Goal: Task Accomplishment & Management: Manage account settings

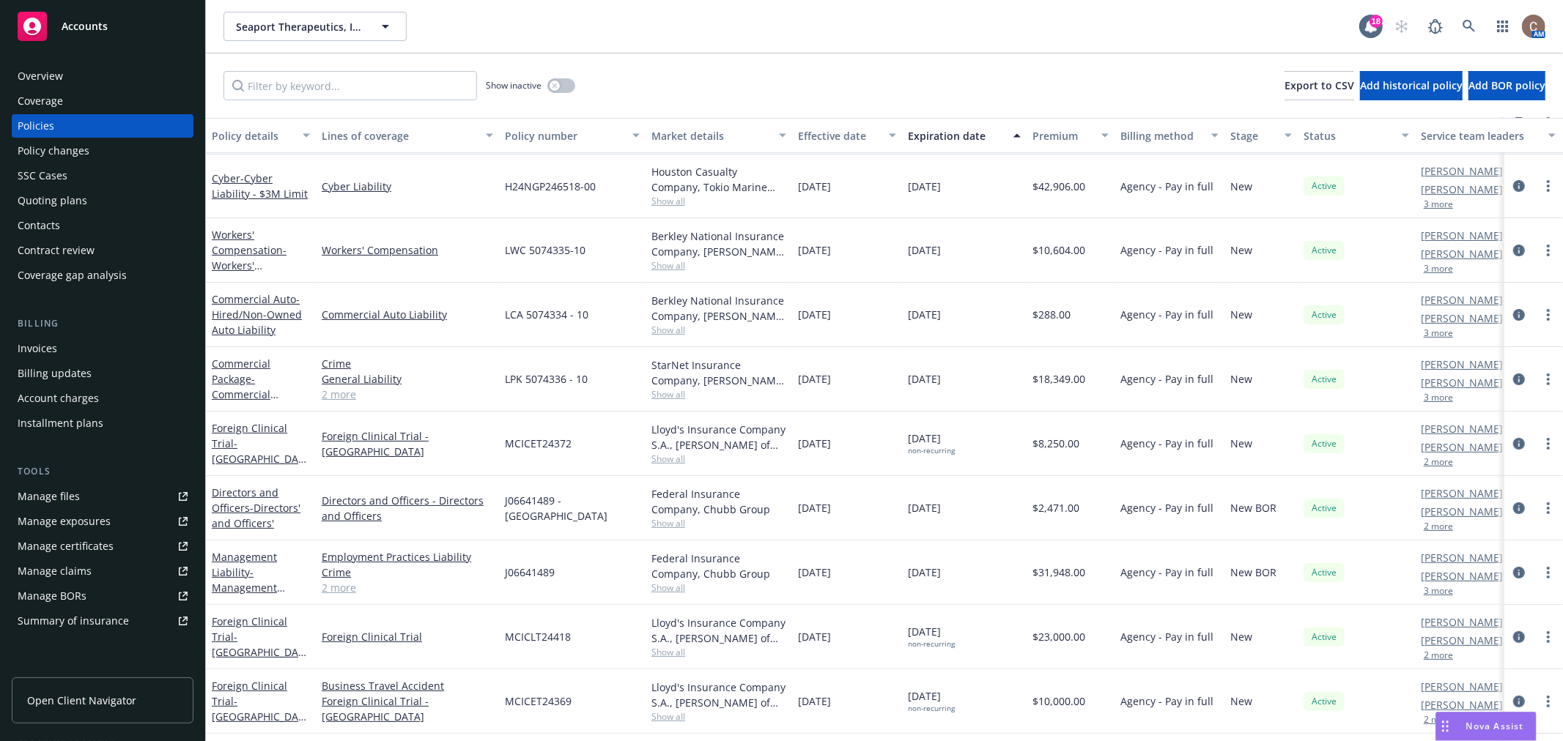
scroll to position [163, 0]
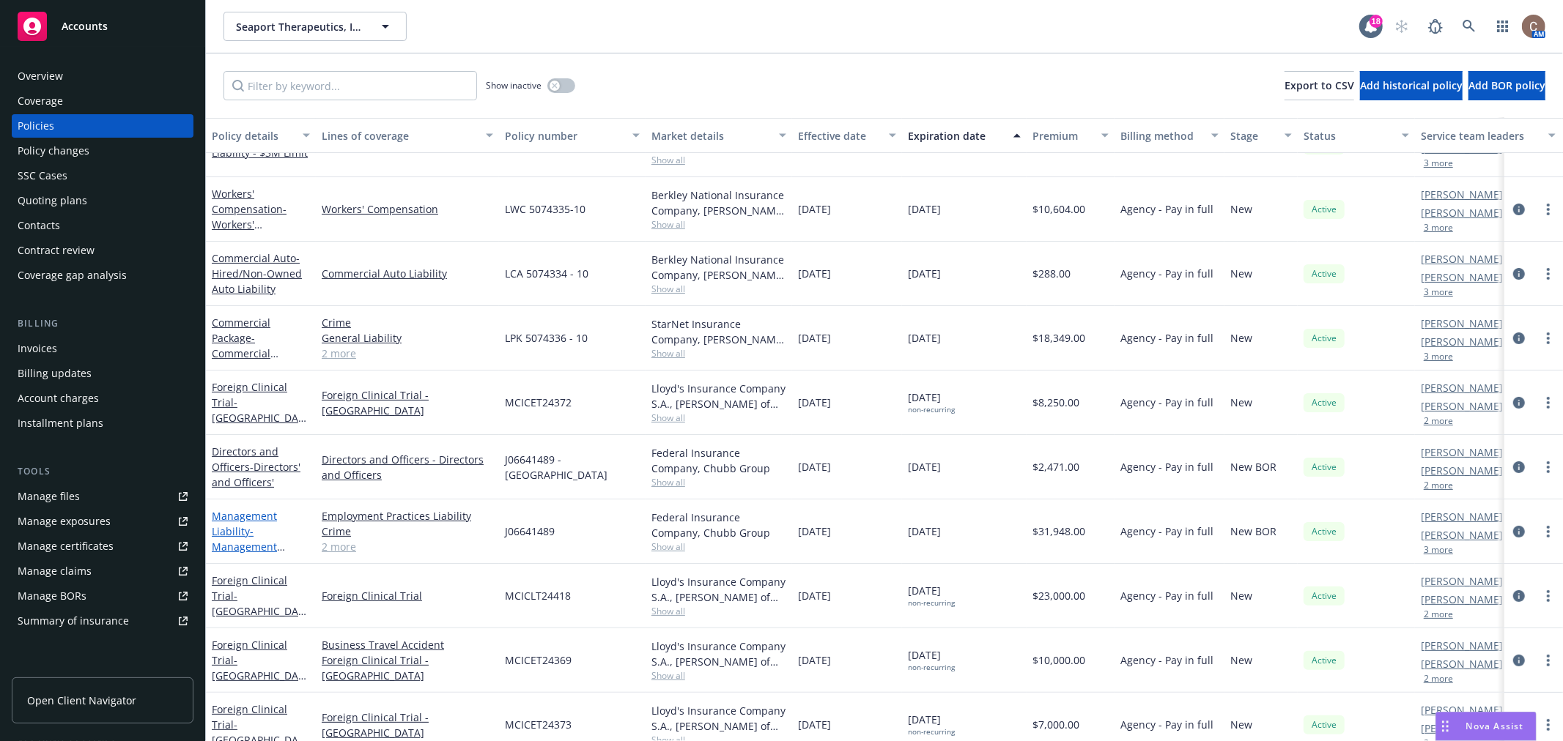
click at [221, 529] on link "Management Liability - Management Liability" at bounding box center [244, 539] width 65 height 60
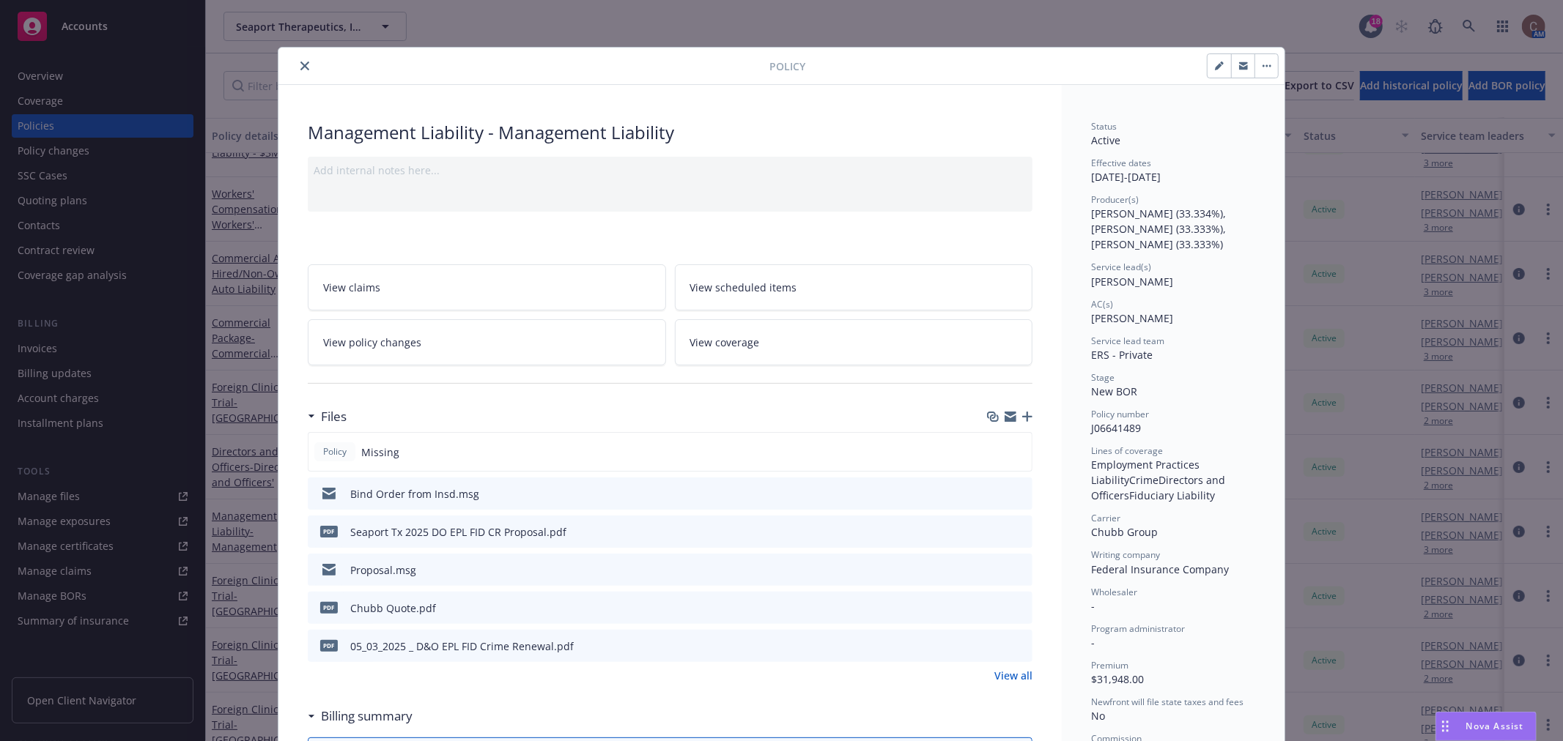
click at [1012, 605] on icon "preview file" at bounding box center [1018, 607] width 13 height 10
click at [301, 70] on icon "close" at bounding box center [304, 66] width 9 height 9
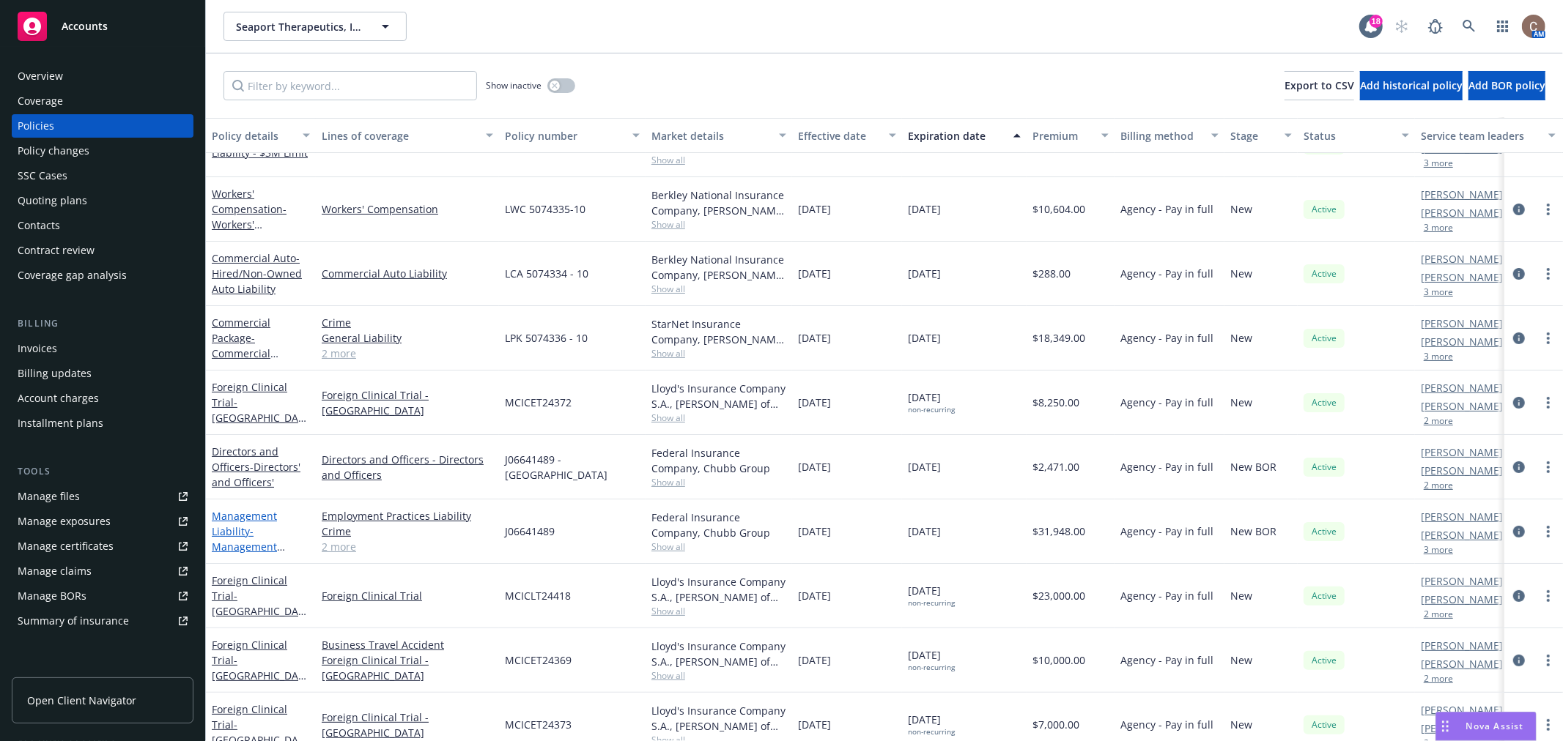
click at [237, 531] on link "Management Liability - Management Liability" at bounding box center [244, 539] width 65 height 60
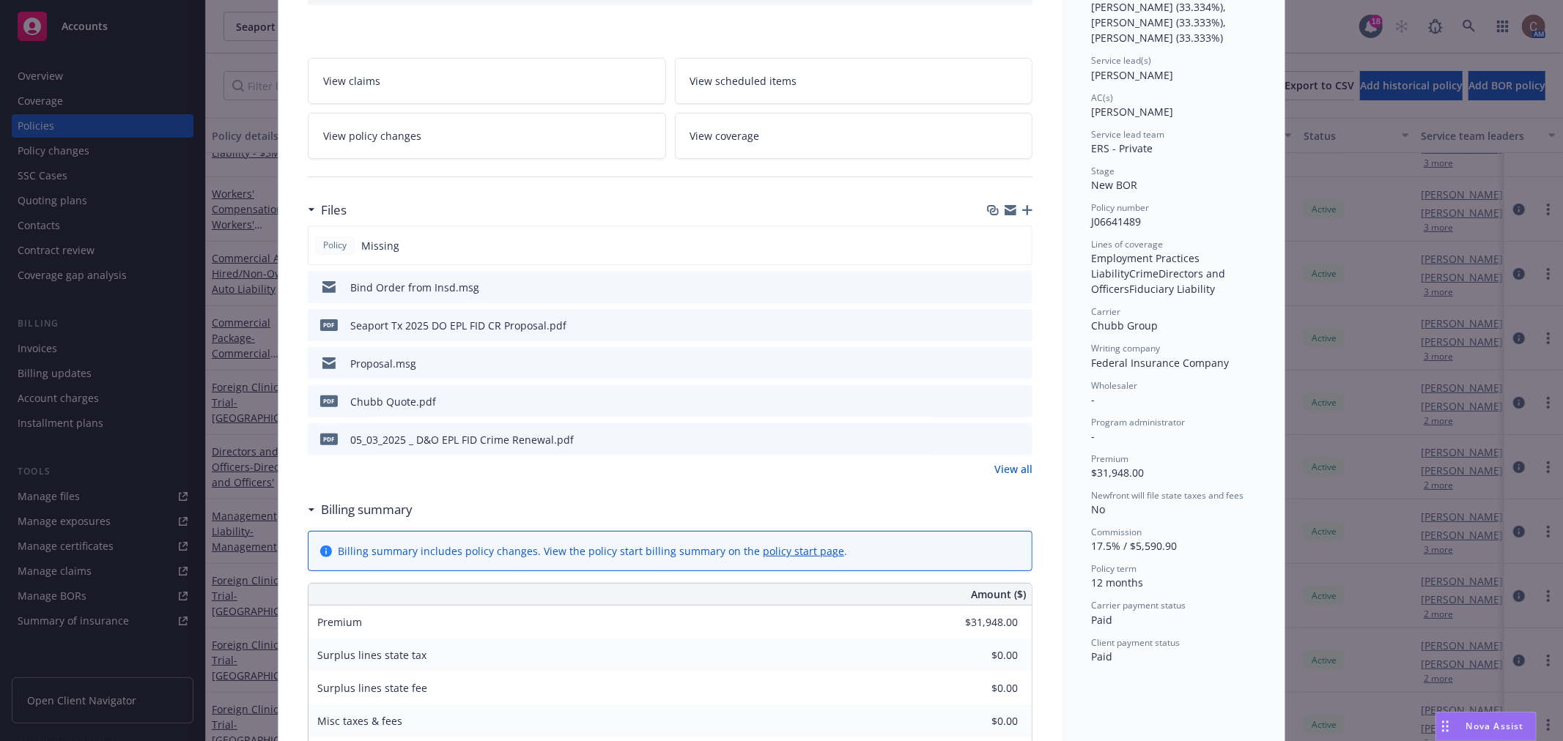
scroll to position [44, 0]
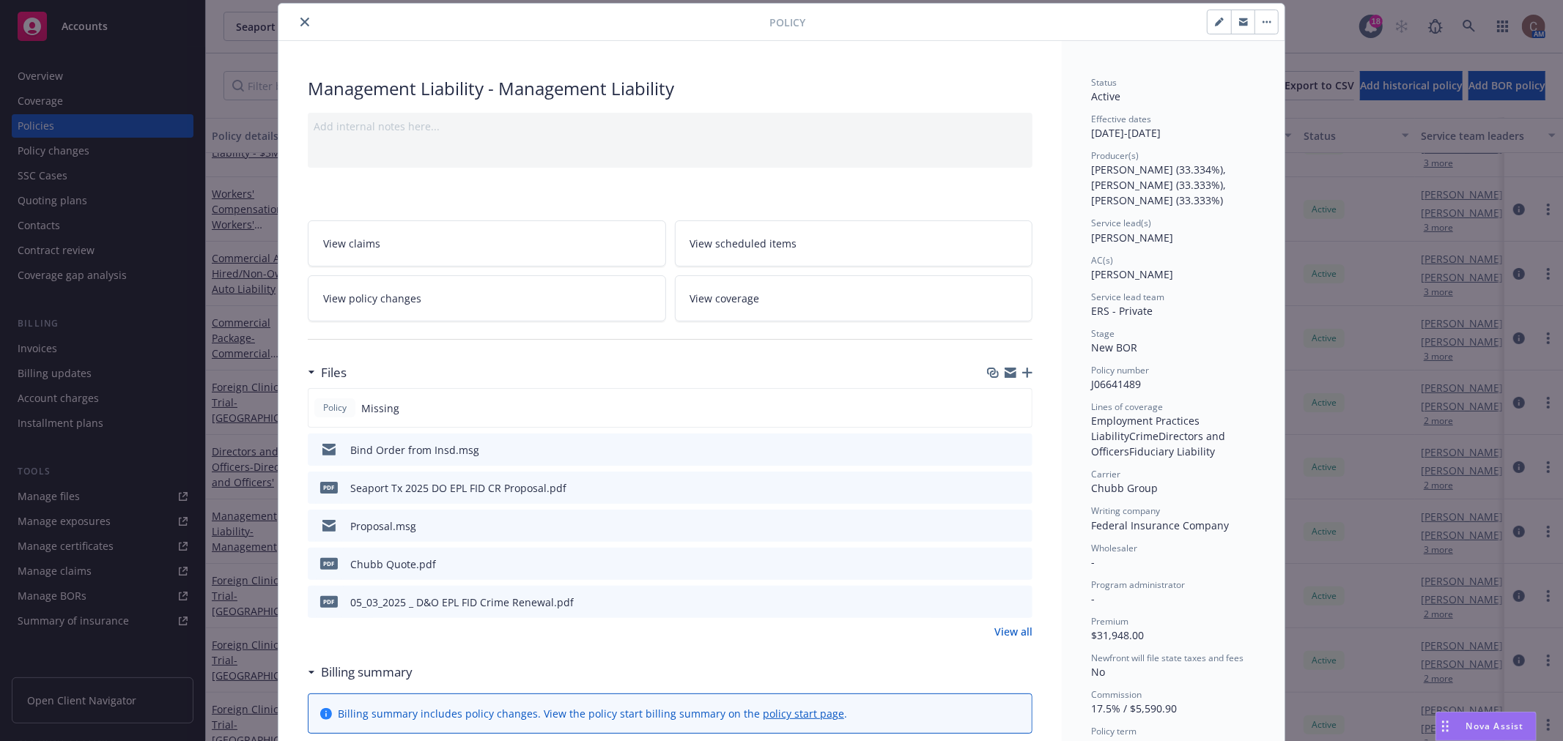
click at [1016, 632] on link "View all" at bounding box center [1013, 631] width 38 height 15
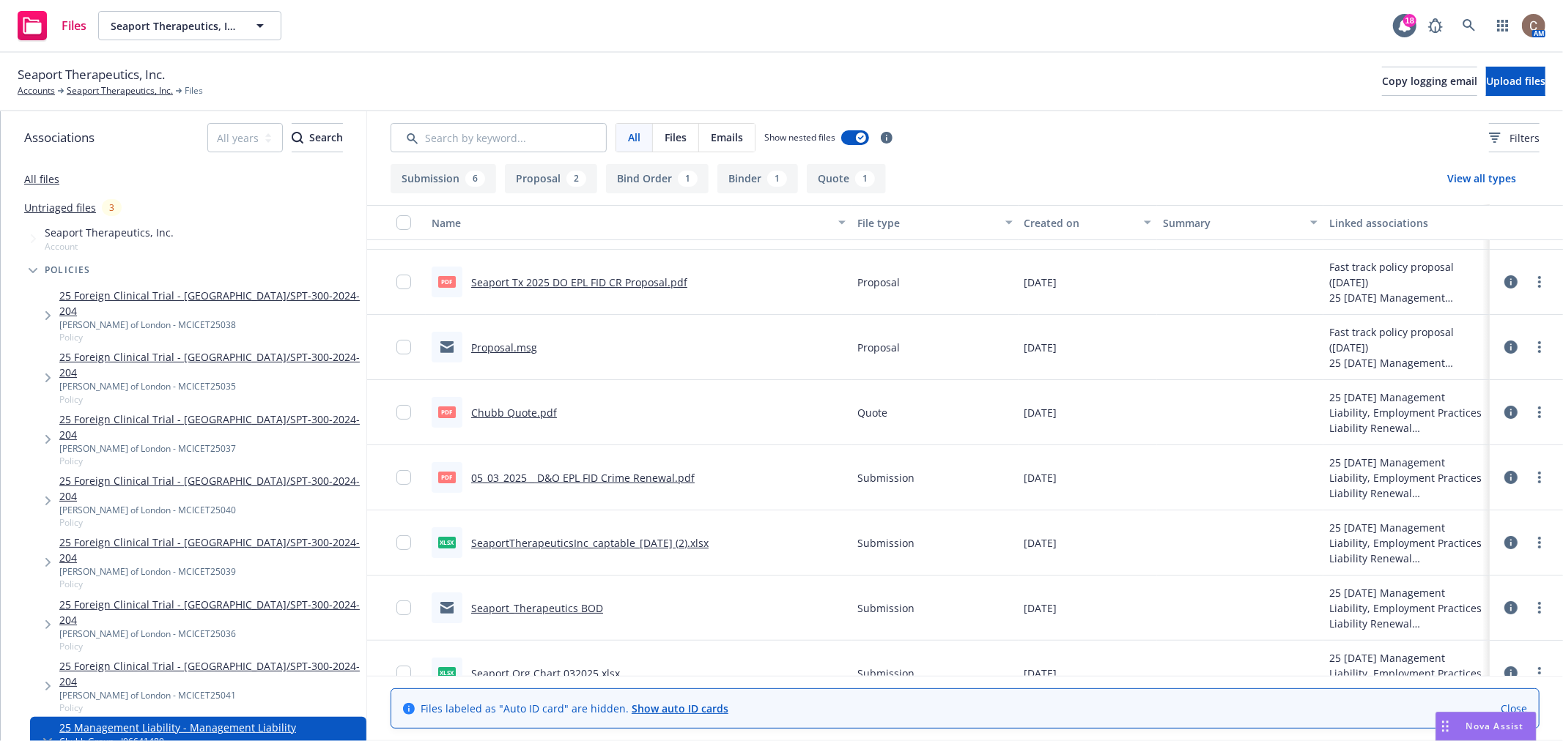
scroll to position [81, 0]
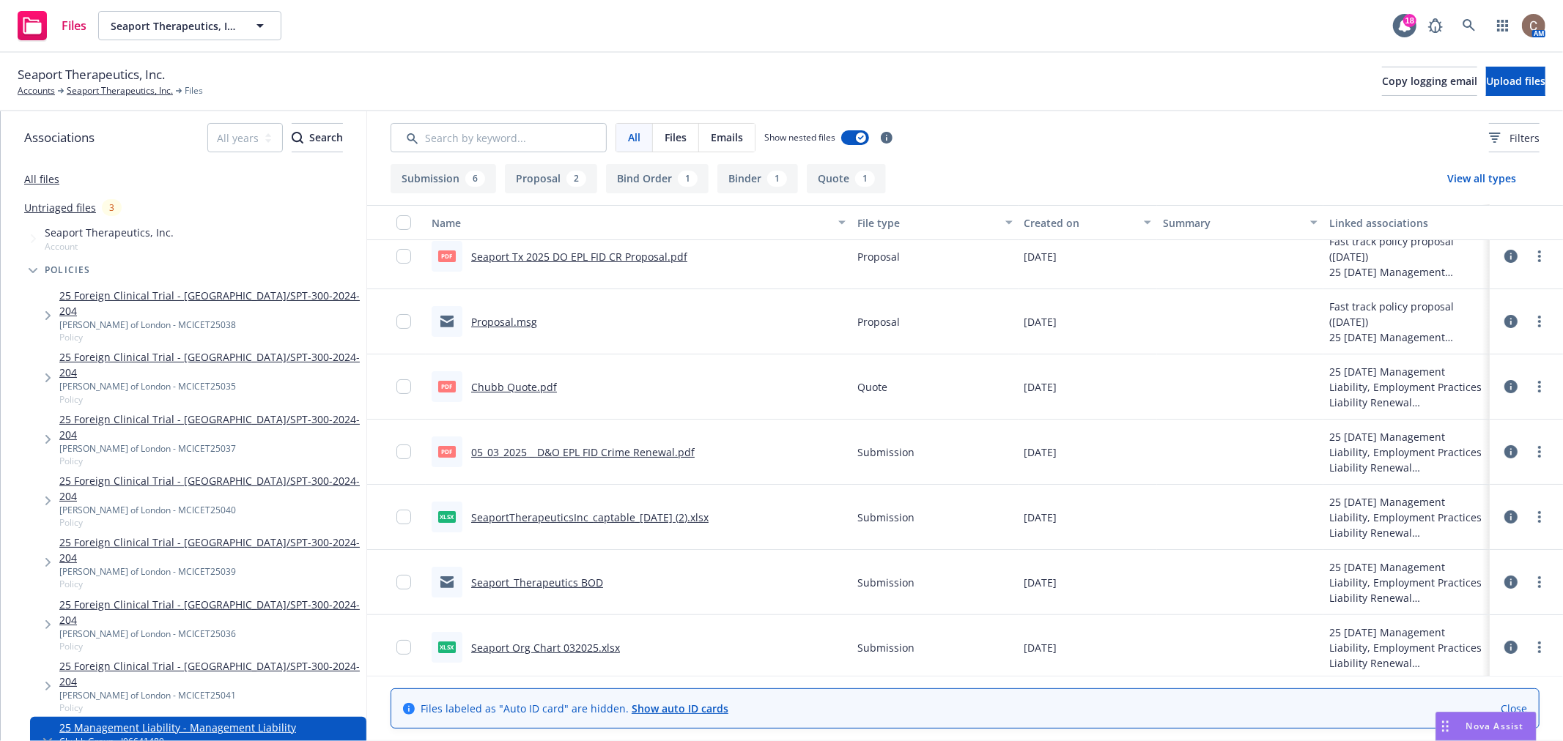
click at [645, 452] on link "05_03_2025 _ D&O EPL FID Crime Renewal.pdf" at bounding box center [582, 452] width 223 height 14
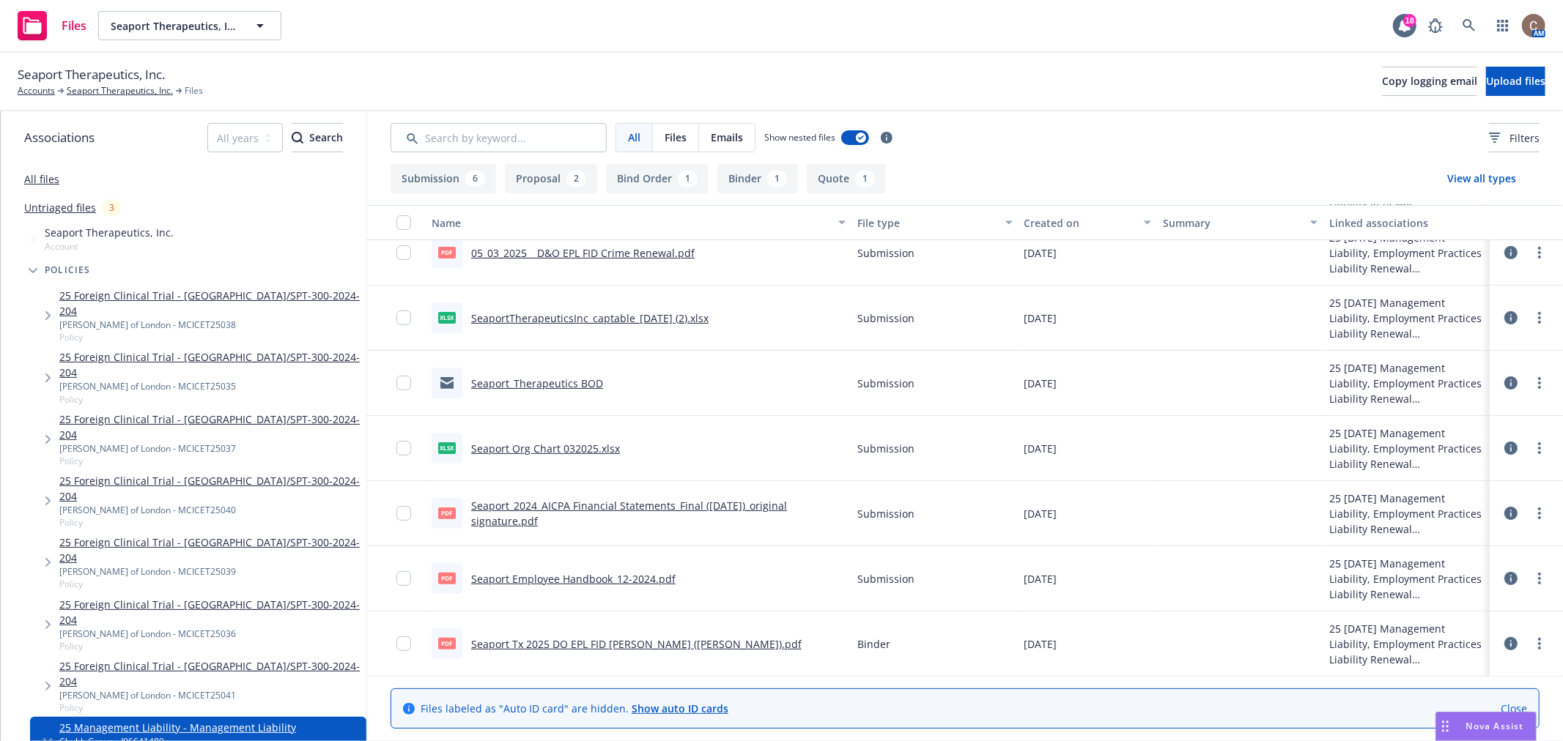
scroll to position [279, 0]
click at [646, 637] on link "Seaport Tx 2025 DO EPL FID CR Binder (Chubb).pdf" at bounding box center [636, 644] width 330 height 14
click at [38, 92] on link "Accounts" at bounding box center [36, 90] width 37 height 13
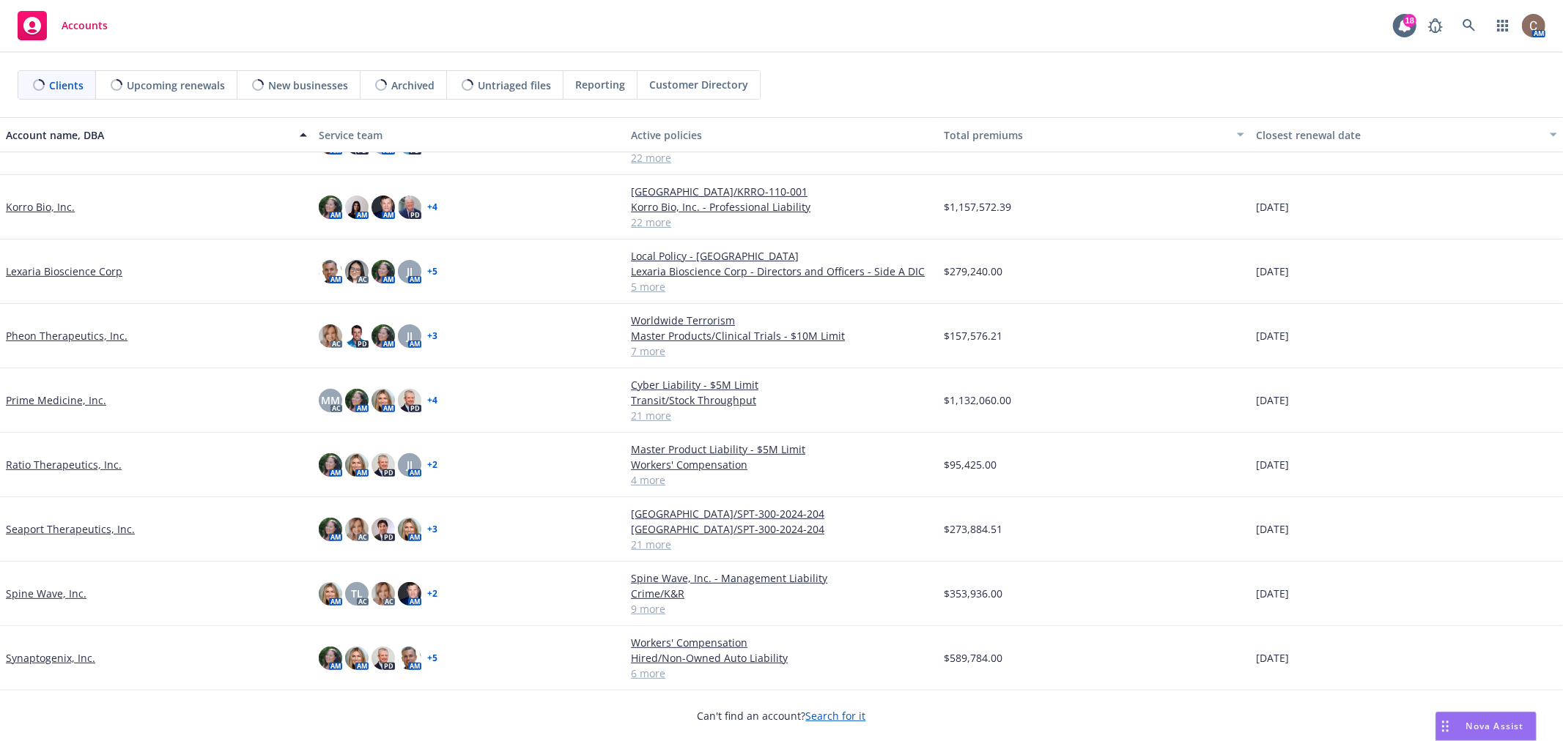
scroll to position [400, 0]
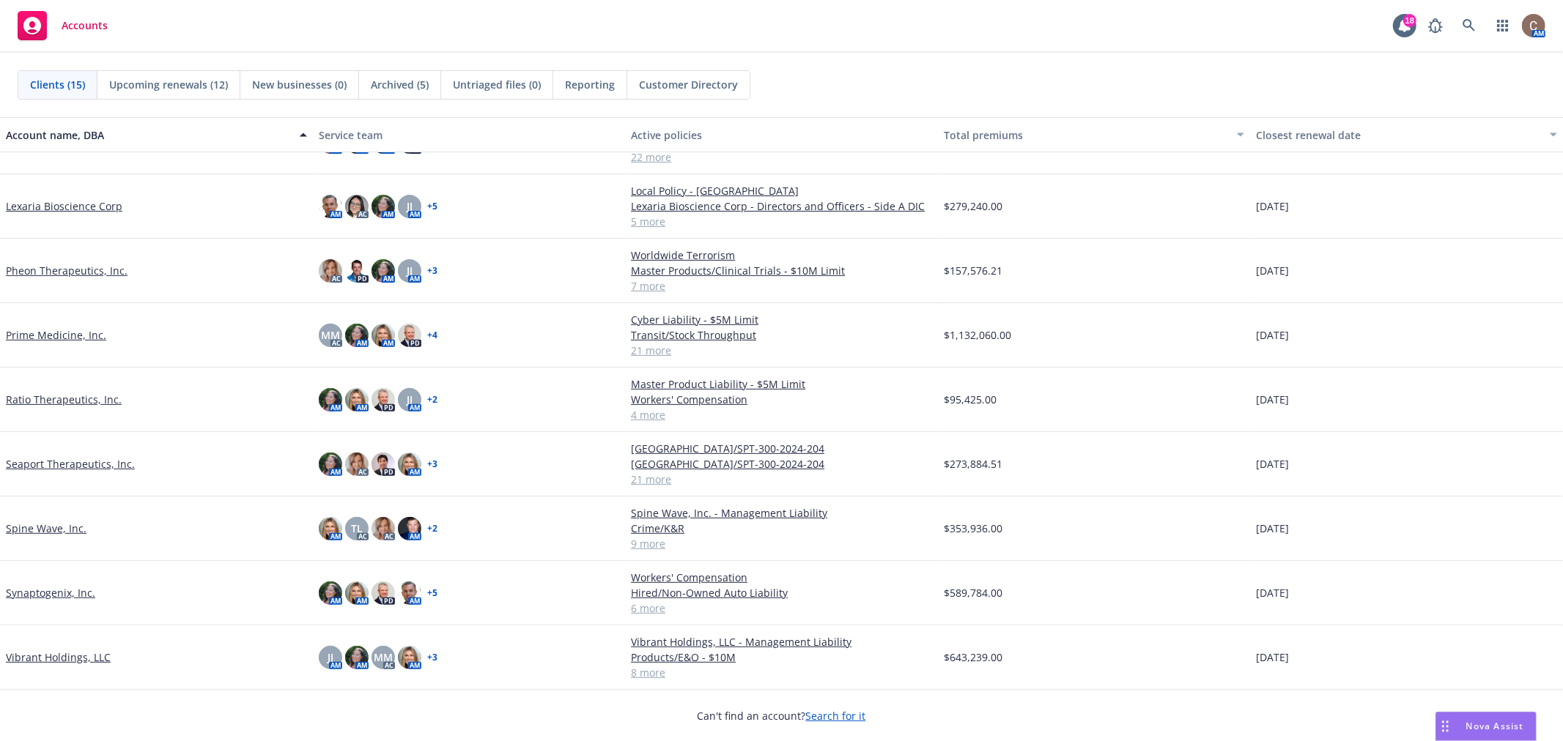
click at [75, 654] on link "Vibrant Holdings, LLC" at bounding box center [58, 657] width 105 height 15
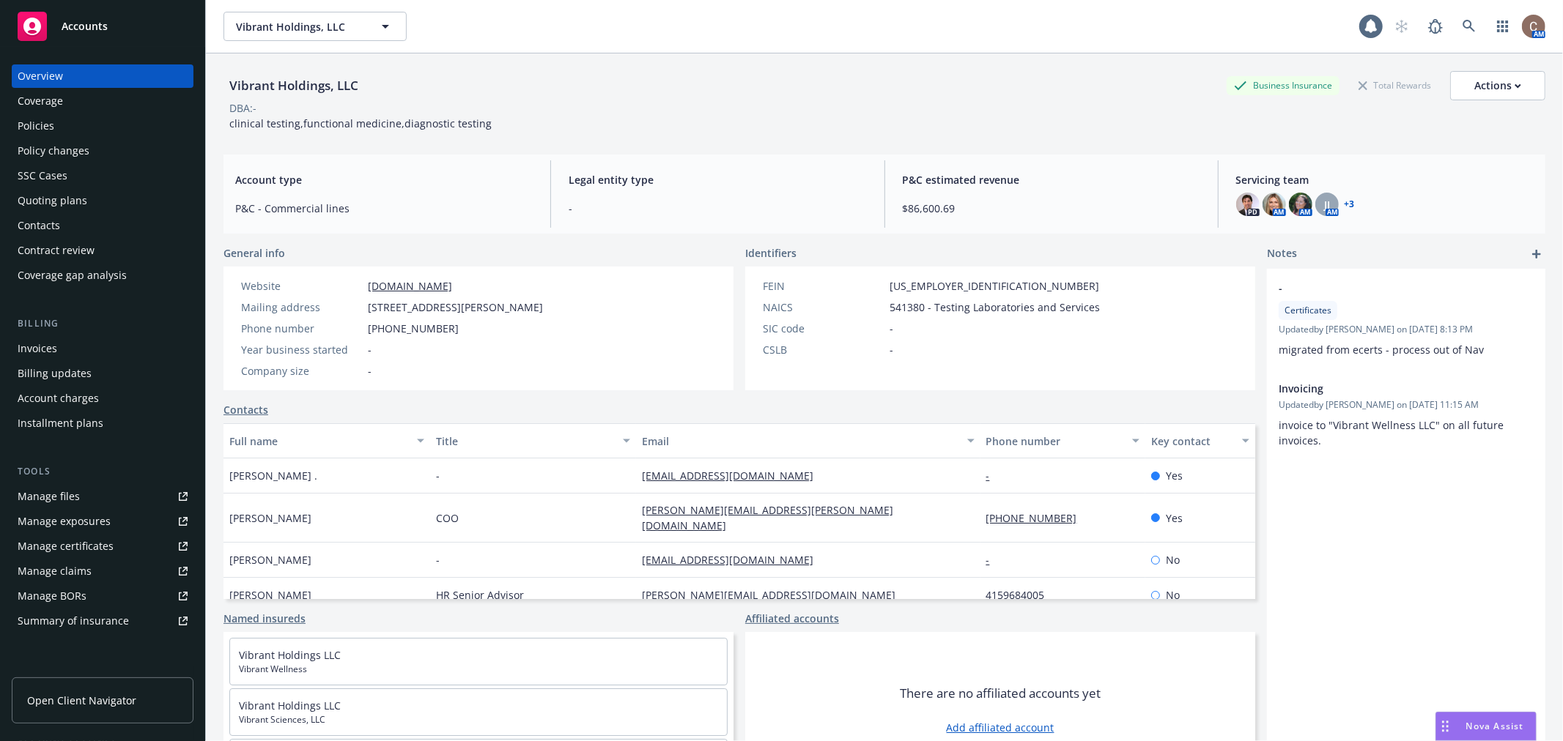
click at [32, 121] on div "Policies" at bounding box center [36, 125] width 37 height 23
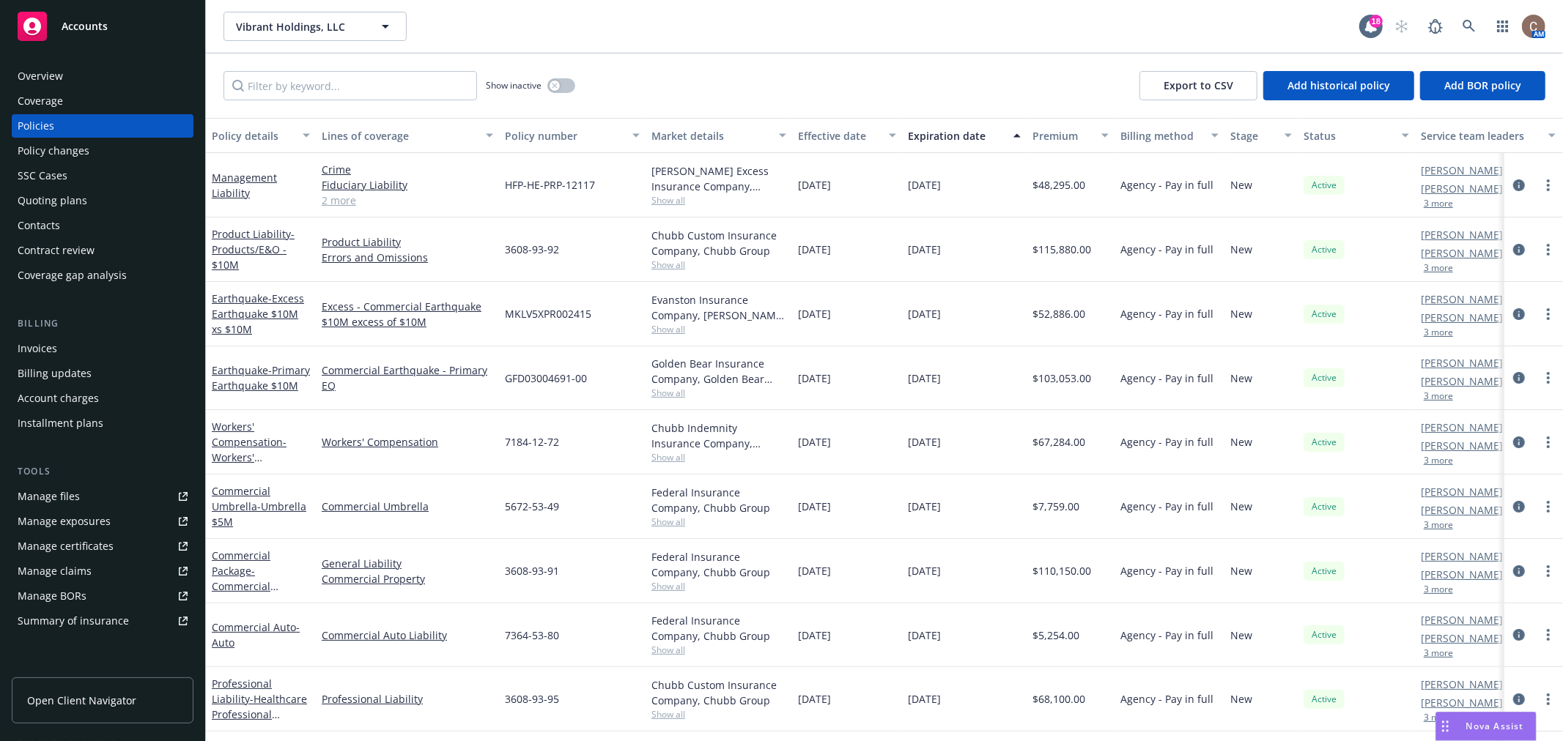
scroll to position [213, 0]
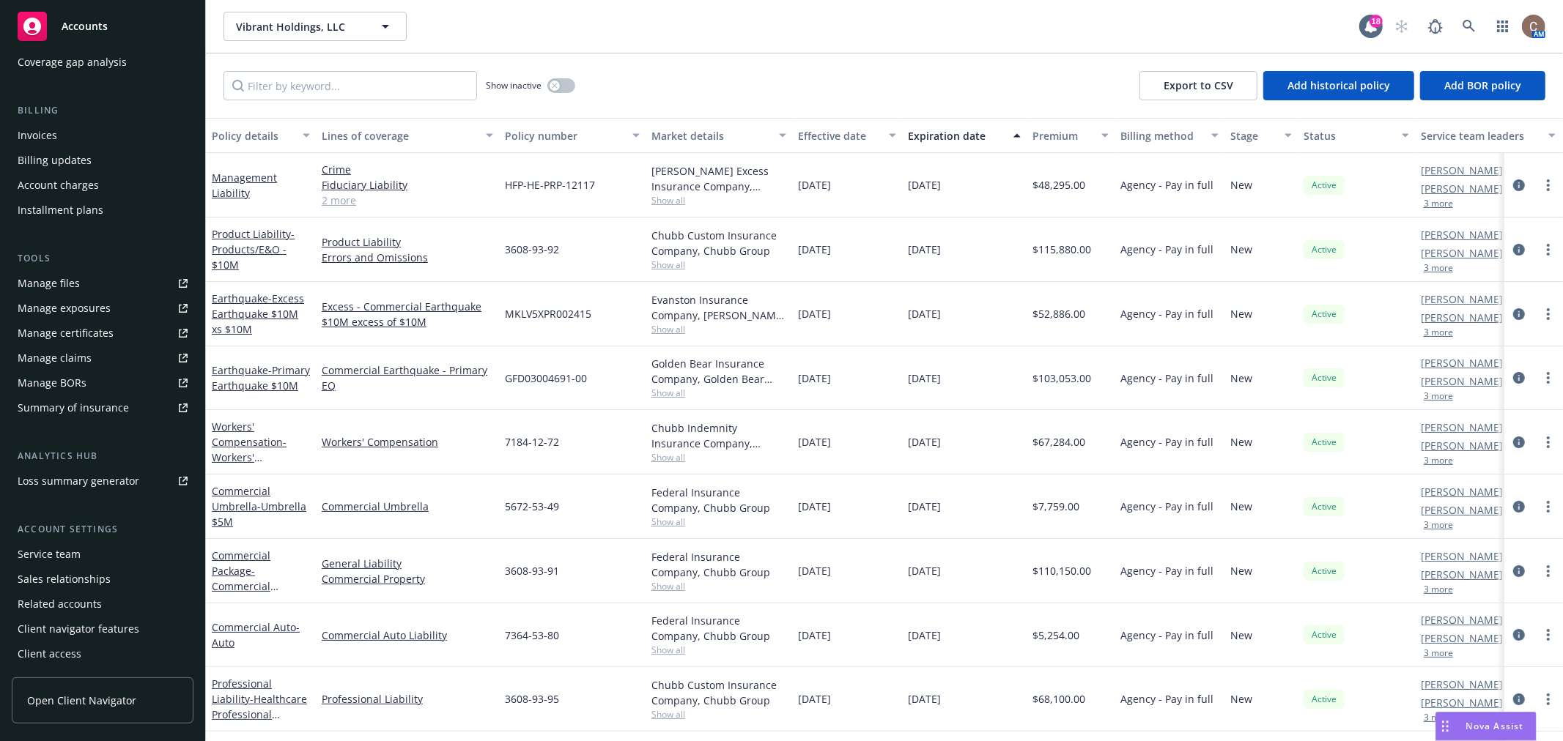
click at [77, 358] on div "Manage claims" at bounding box center [55, 358] width 74 height 23
click at [1462, 26] on icon at bounding box center [1468, 26] width 13 height 13
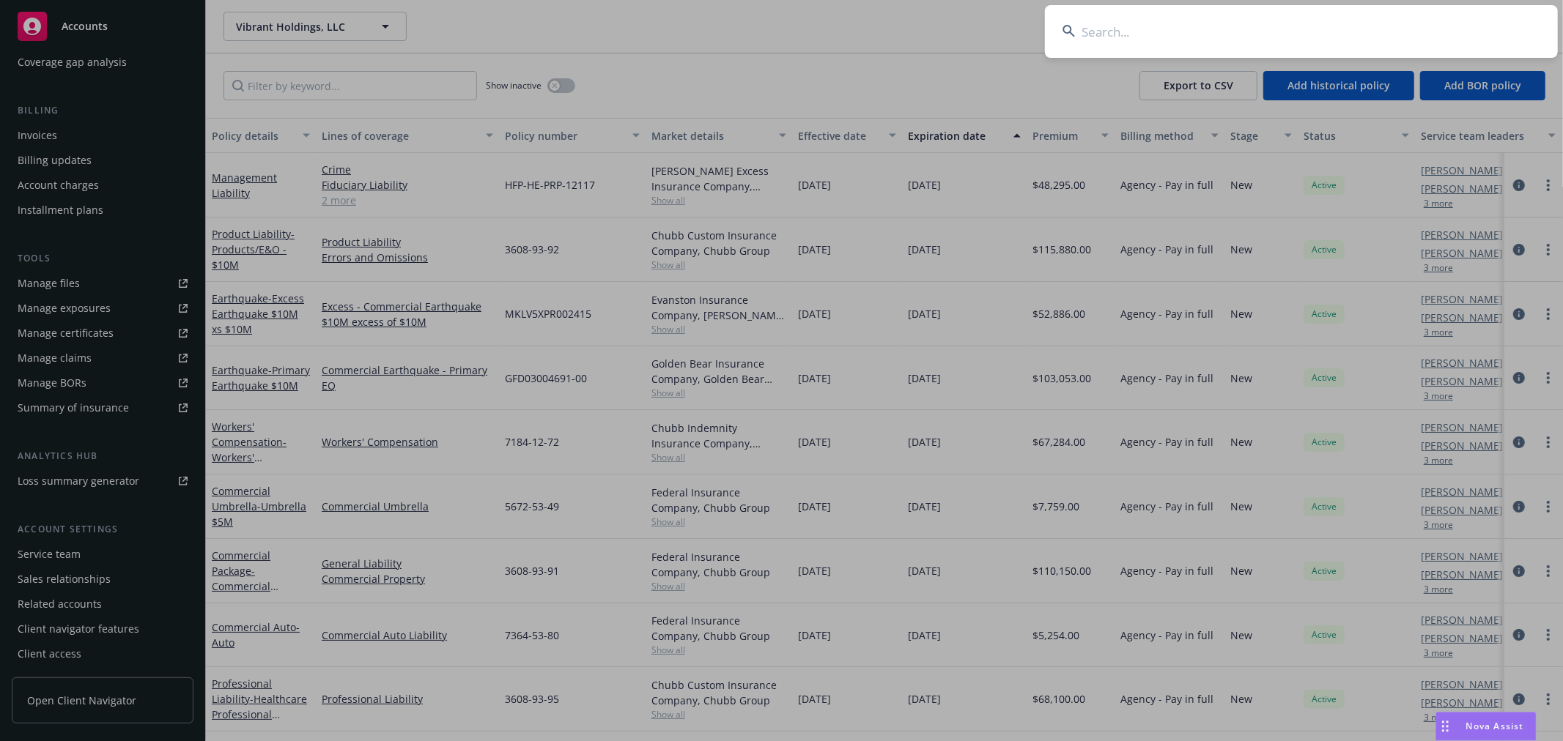
click at [1295, 6] on input at bounding box center [1301, 31] width 513 height 53
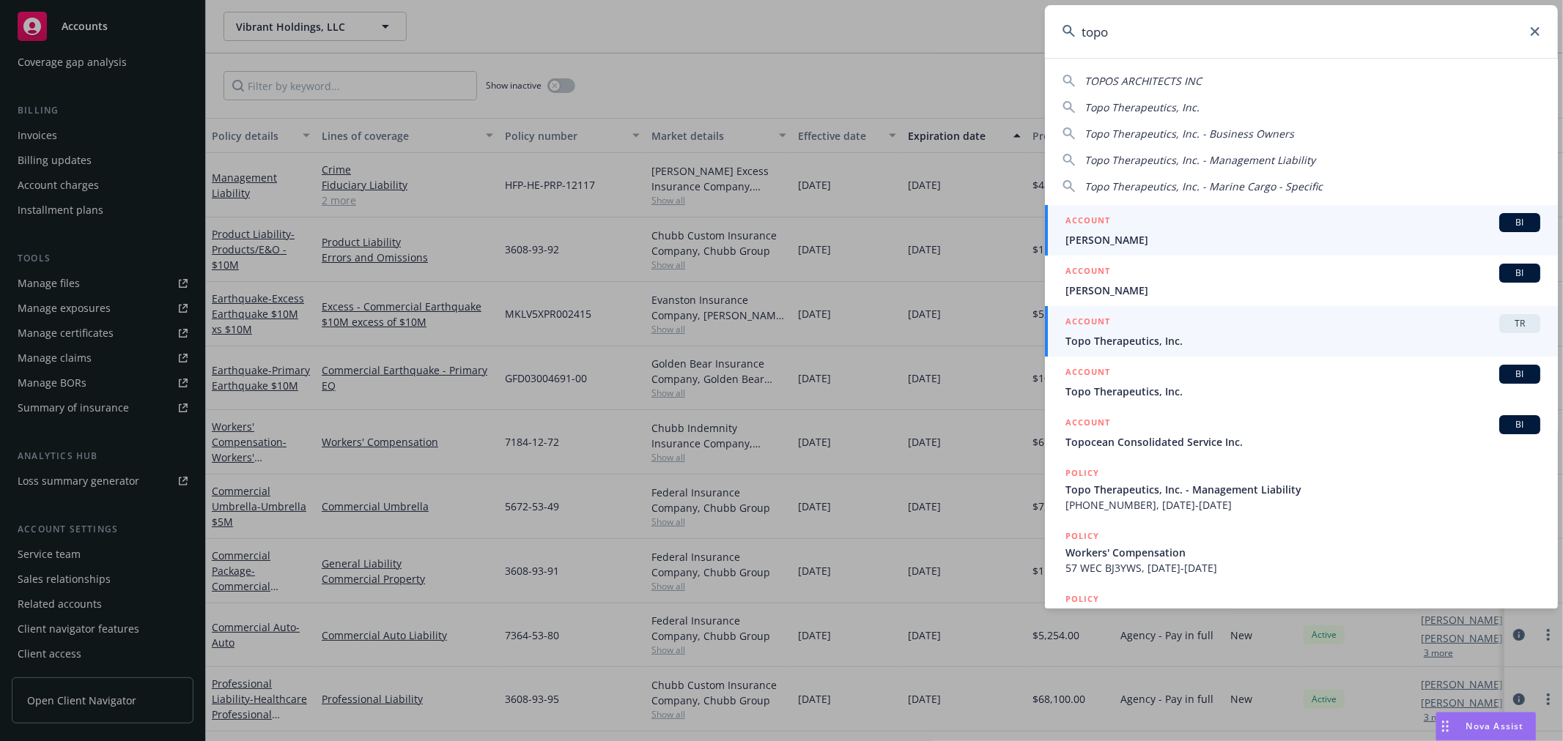
type input "topo"
click at [1168, 341] on span "Topo Therapeutics, Inc." at bounding box center [1302, 340] width 475 height 15
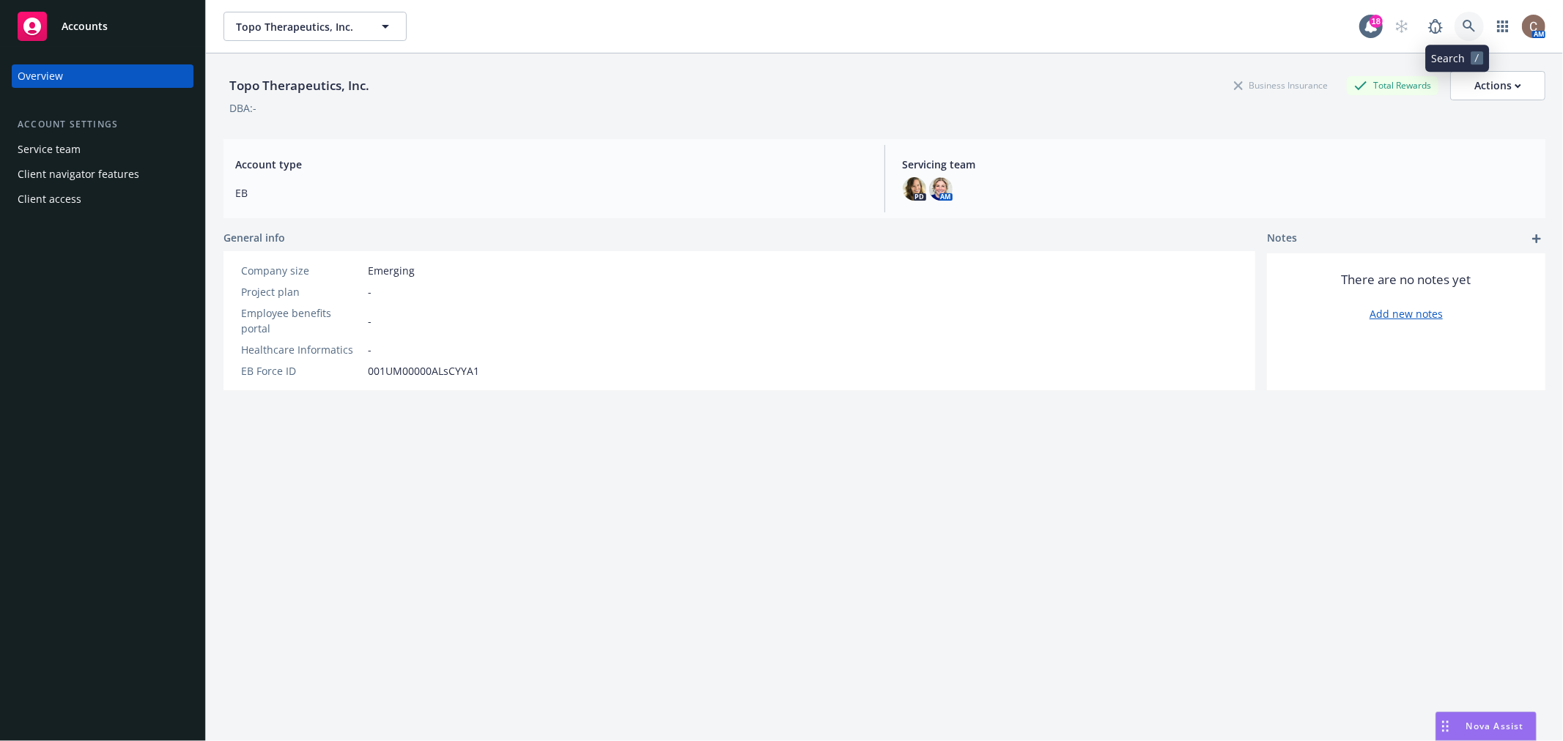
click at [1458, 34] on link at bounding box center [1468, 26] width 29 height 29
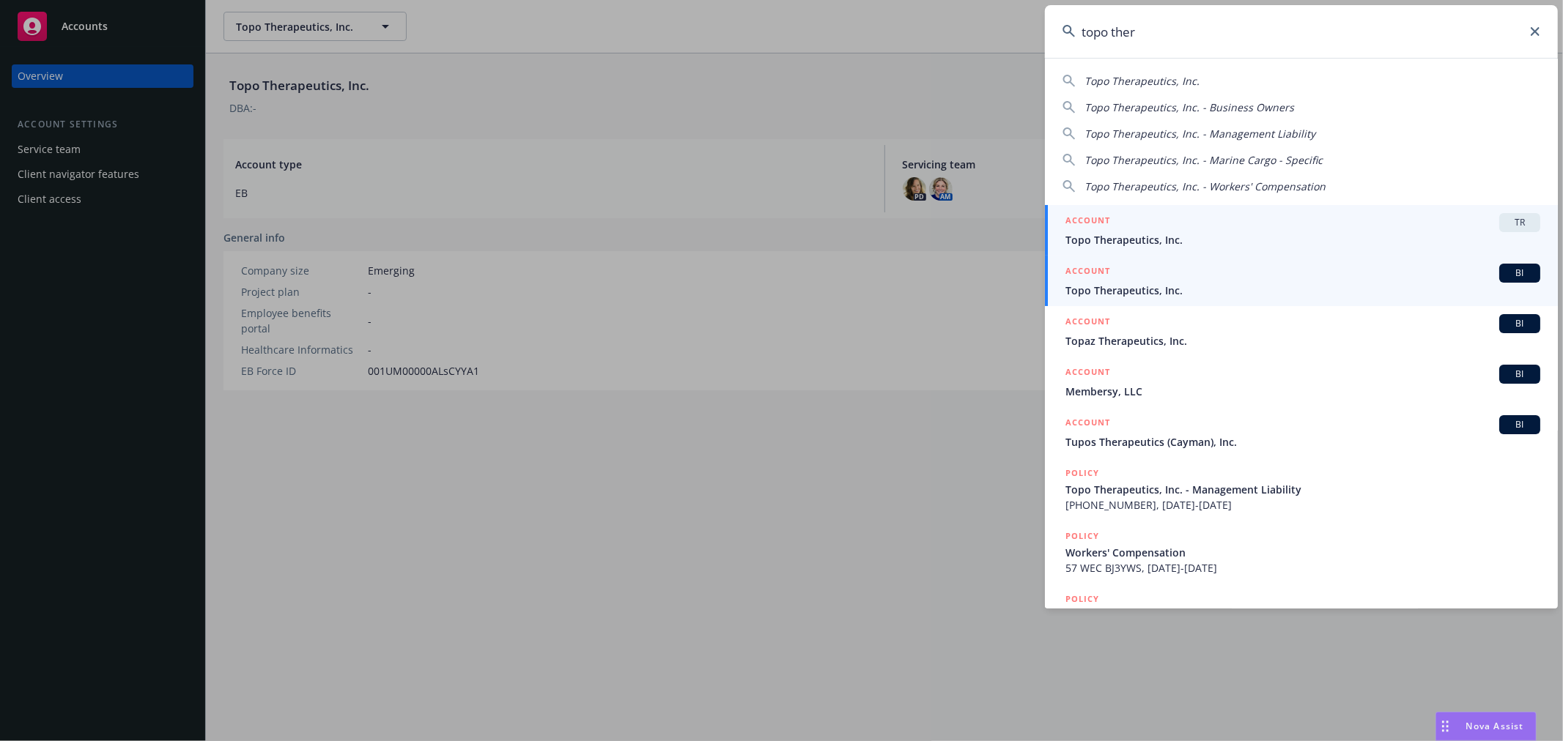
type input "topo ther"
click at [1175, 286] on span "Topo Therapeutics, Inc." at bounding box center [1302, 290] width 475 height 15
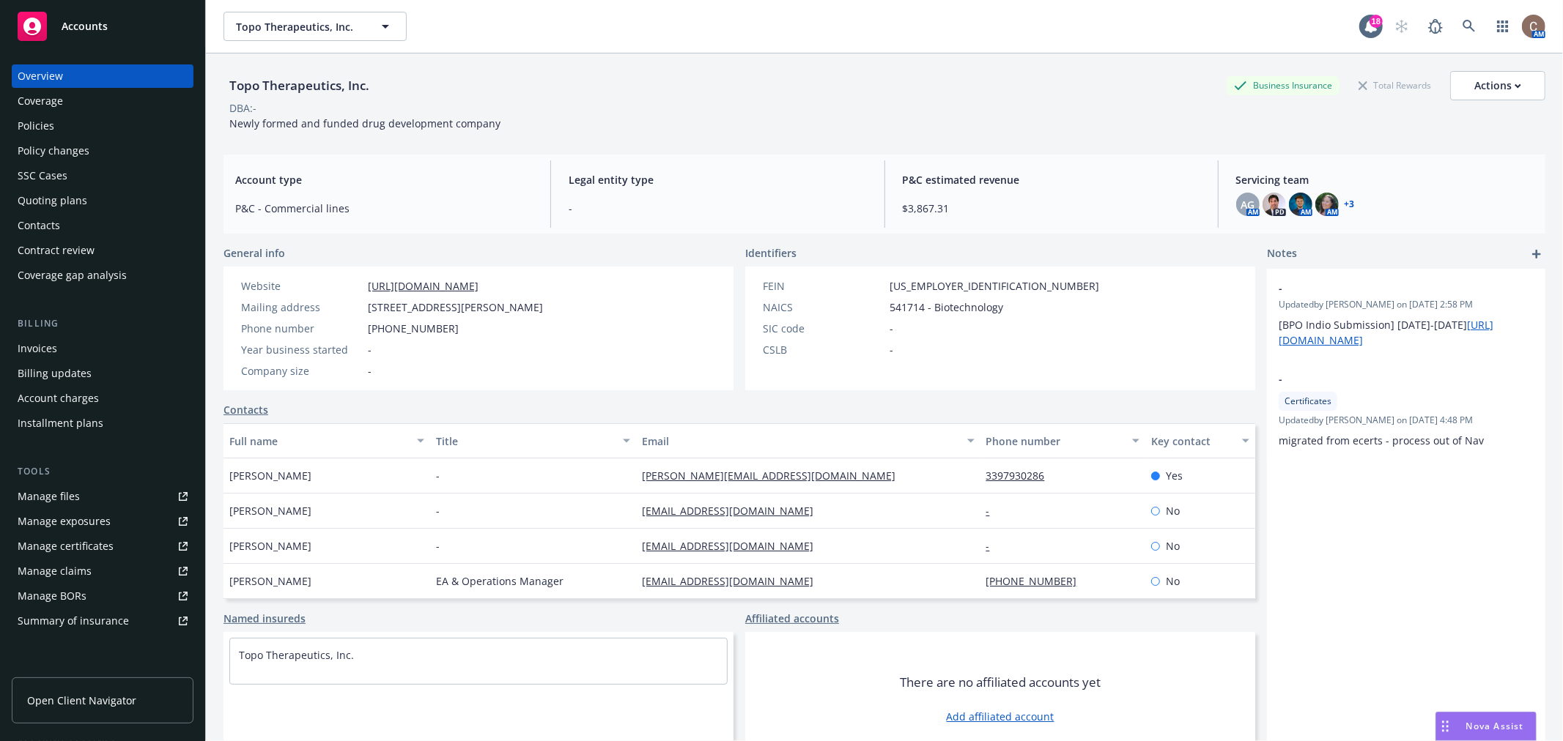
click at [47, 128] on div "Policies" at bounding box center [36, 125] width 37 height 23
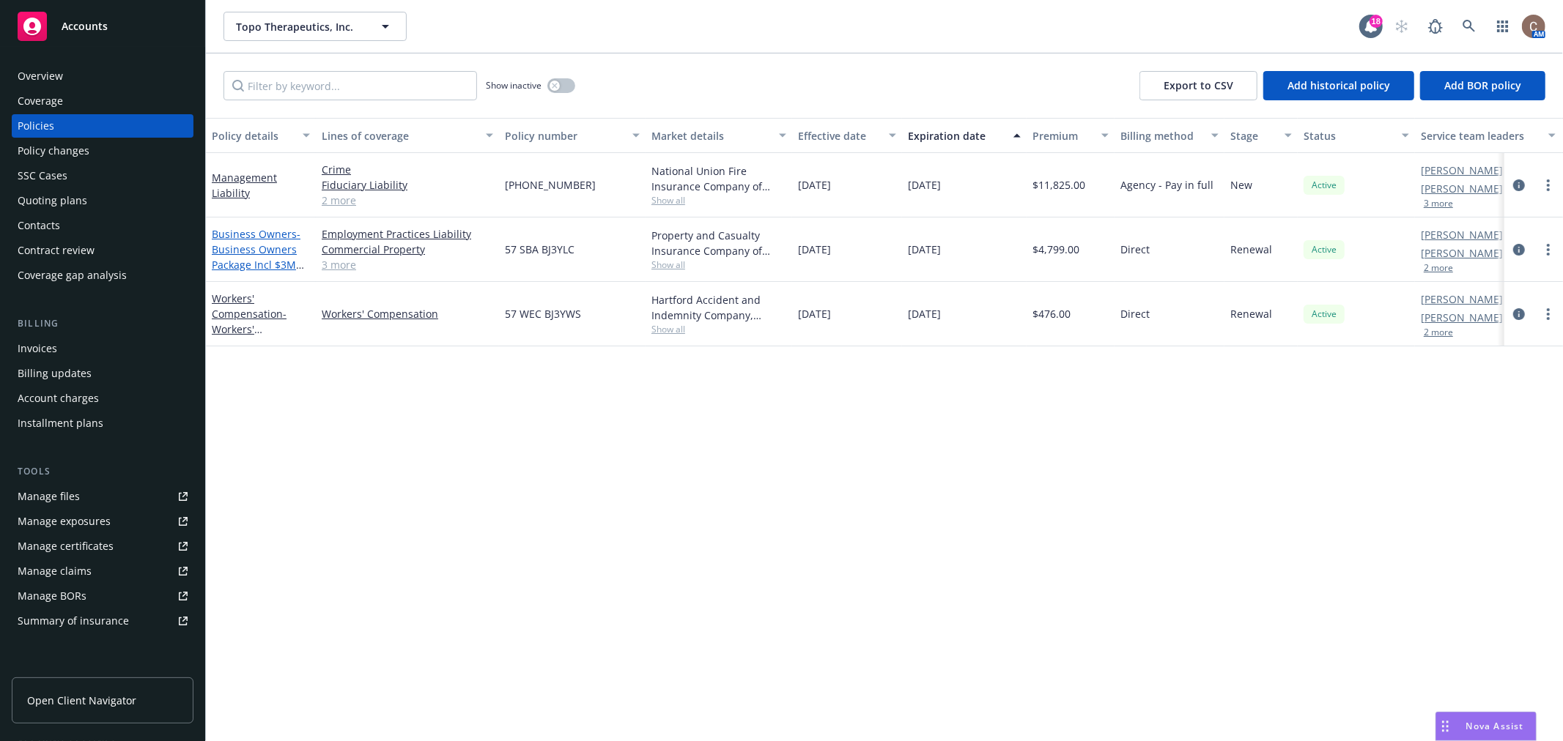
click at [265, 265] on span "- Business Owners Package Incl $3M Umbrella" at bounding box center [258, 257] width 92 height 60
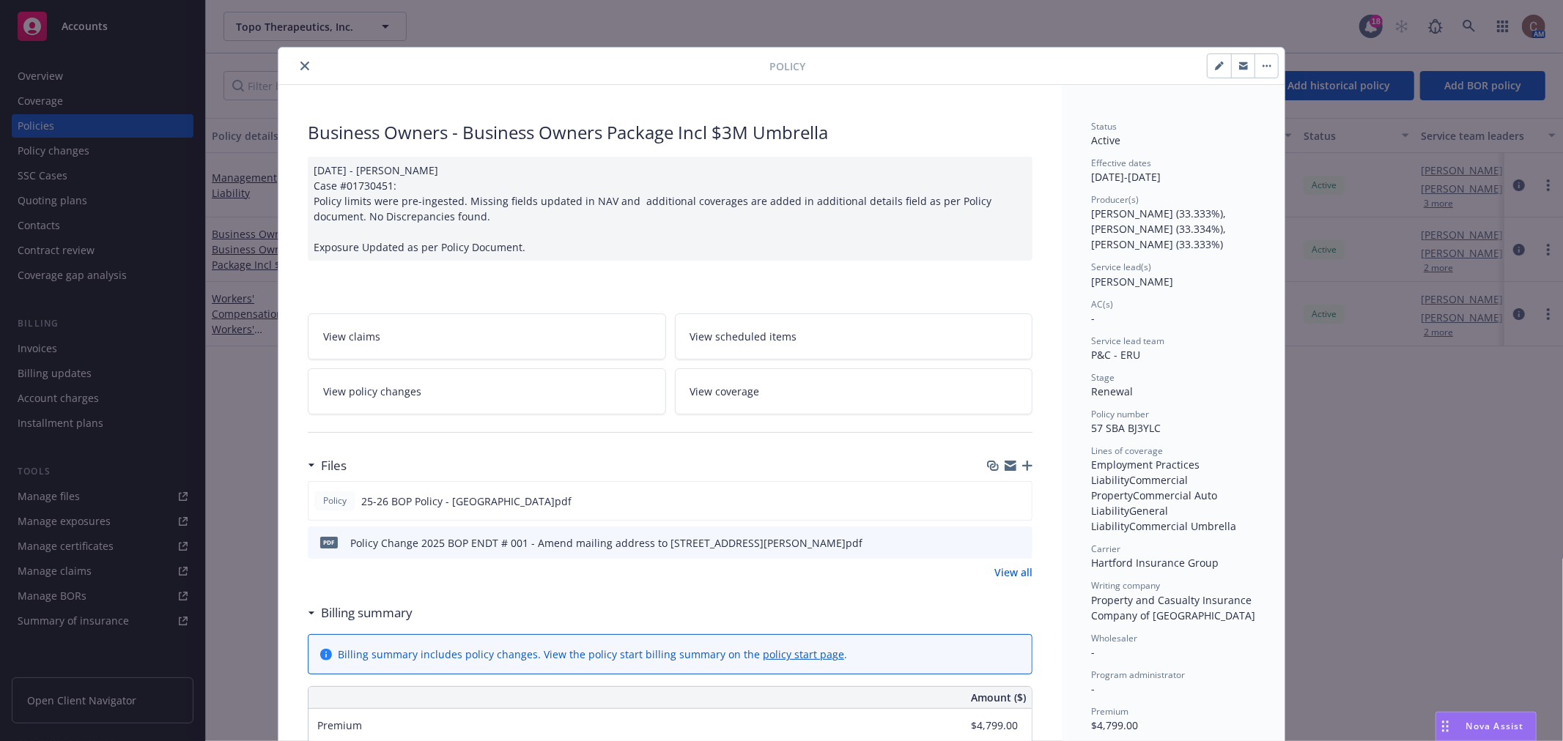
click at [300, 69] on icon "close" at bounding box center [304, 66] width 9 height 9
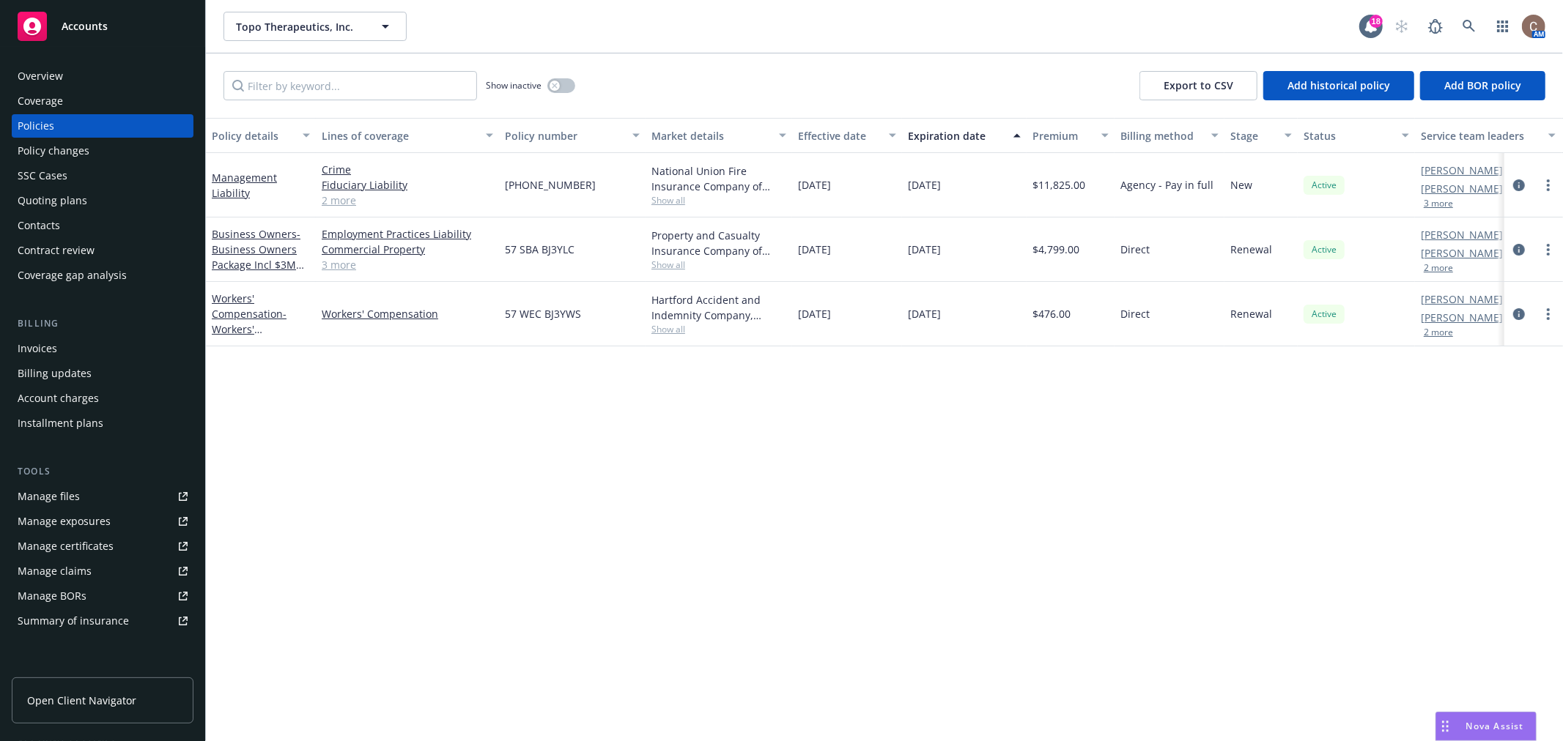
drag, startPoint x: 1017, startPoint y: 424, endPoint x: 1017, endPoint y: 412, distance: 11.7
click at [1017, 424] on div "Policy details Lines of coverage Policy number Market details Effective date Ex…" at bounding box center [884, 430] width 1357 height 624
click at [77, 545] on div "Manage certificates" at bounding box center [66, 546] width 96 height 23
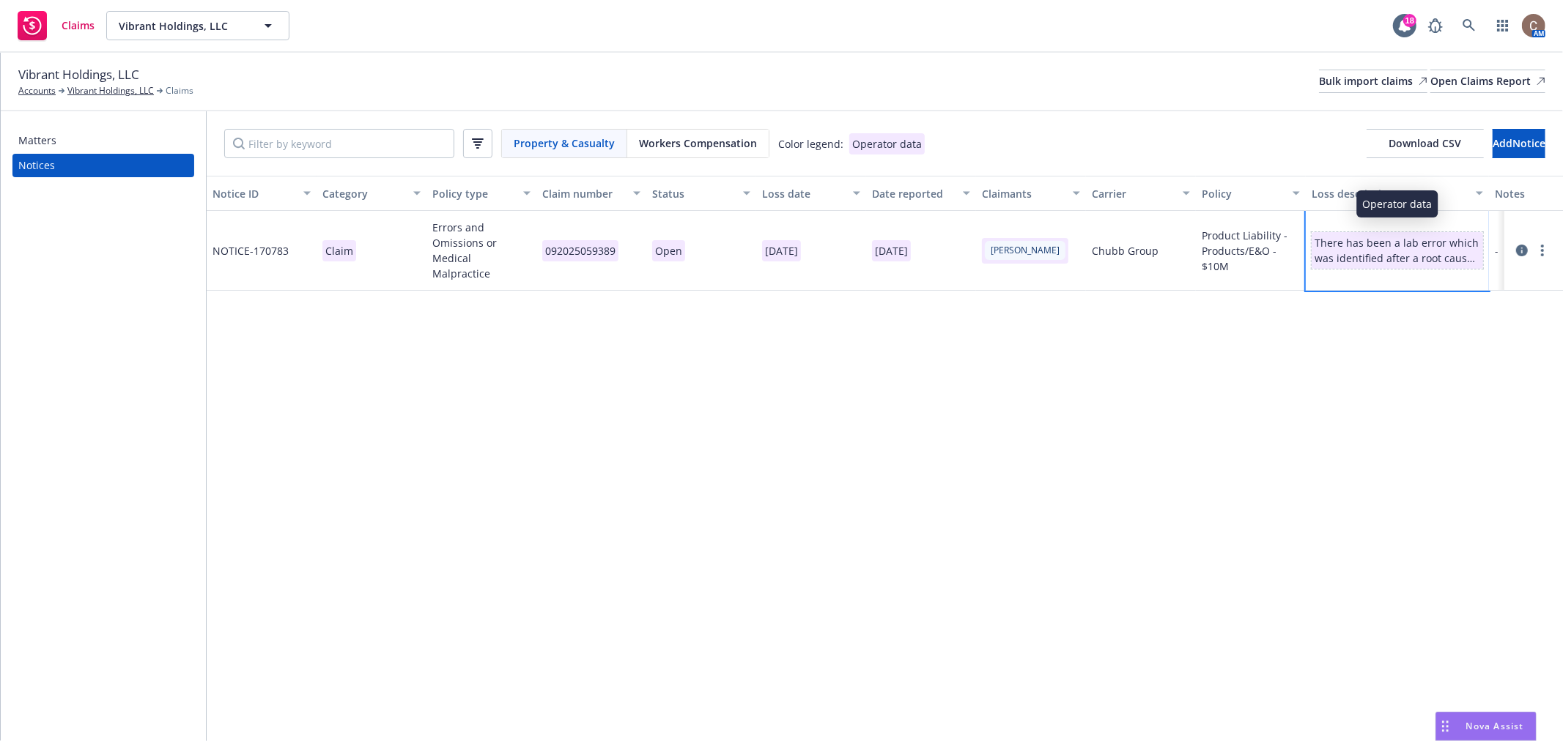
click at [1375, 245] on div "There has been a lab error which was identified after a root cause analysis whe…" at bounding box center [1397, 250] width 166 height 31
click at [1521, 245] on icon at bounding box center [1522, 251] width 12 height 12
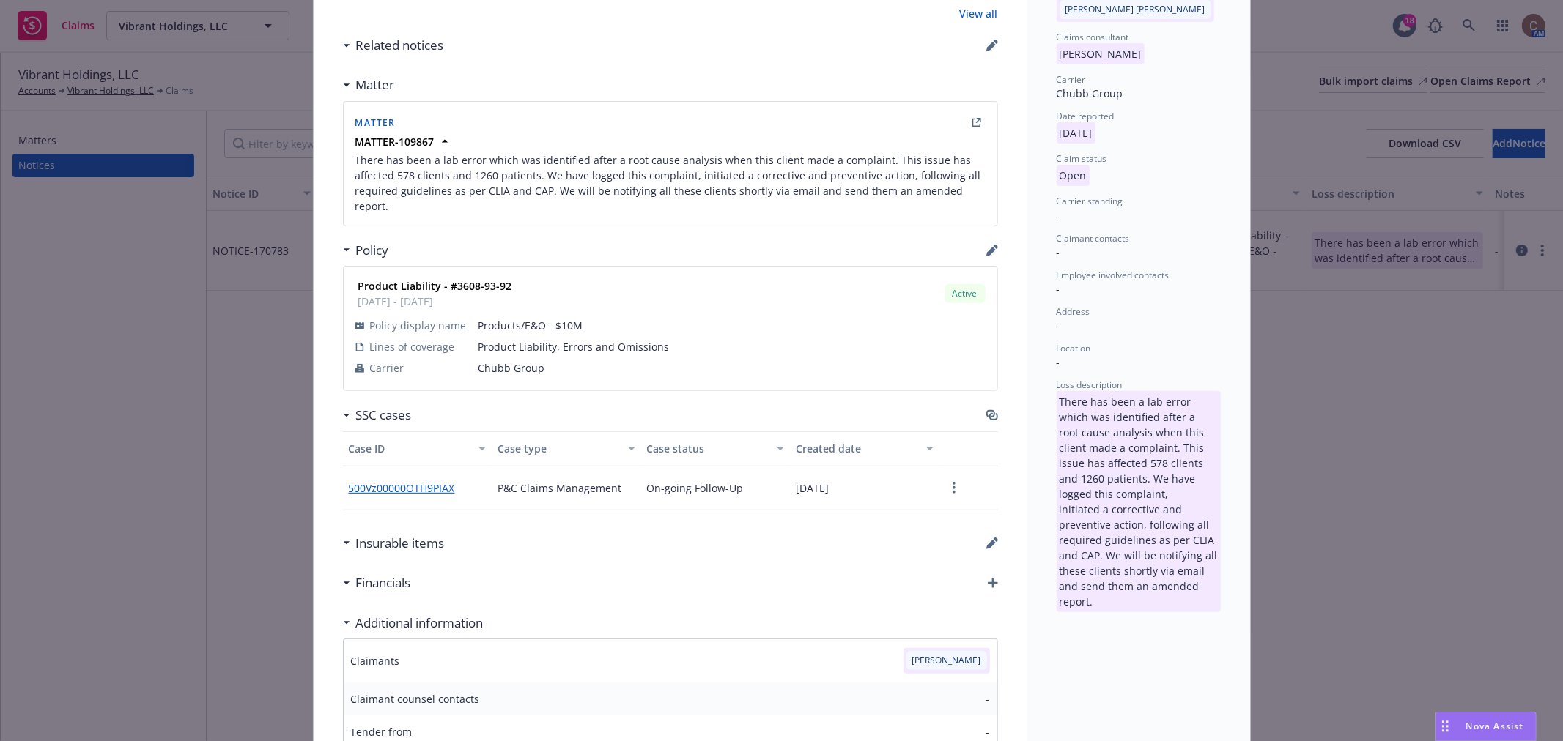
scroll to position [488, 0]
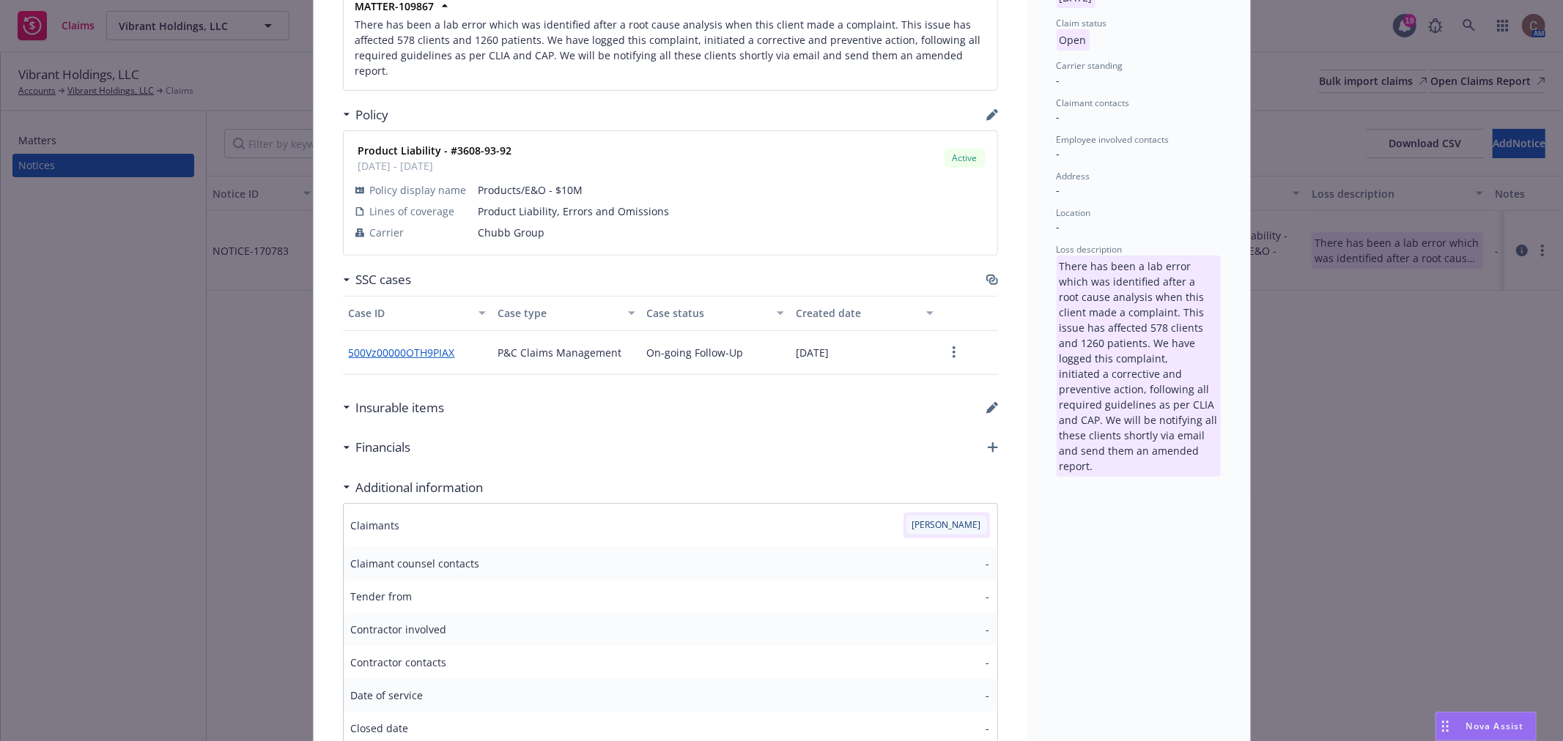
click at [343, 399] on div "Insurable items" at bounding box center [394, 408] width 102 height 19
click at [343, 438] on div "Financials" at bounding box center [377, 447] width 68 height 19
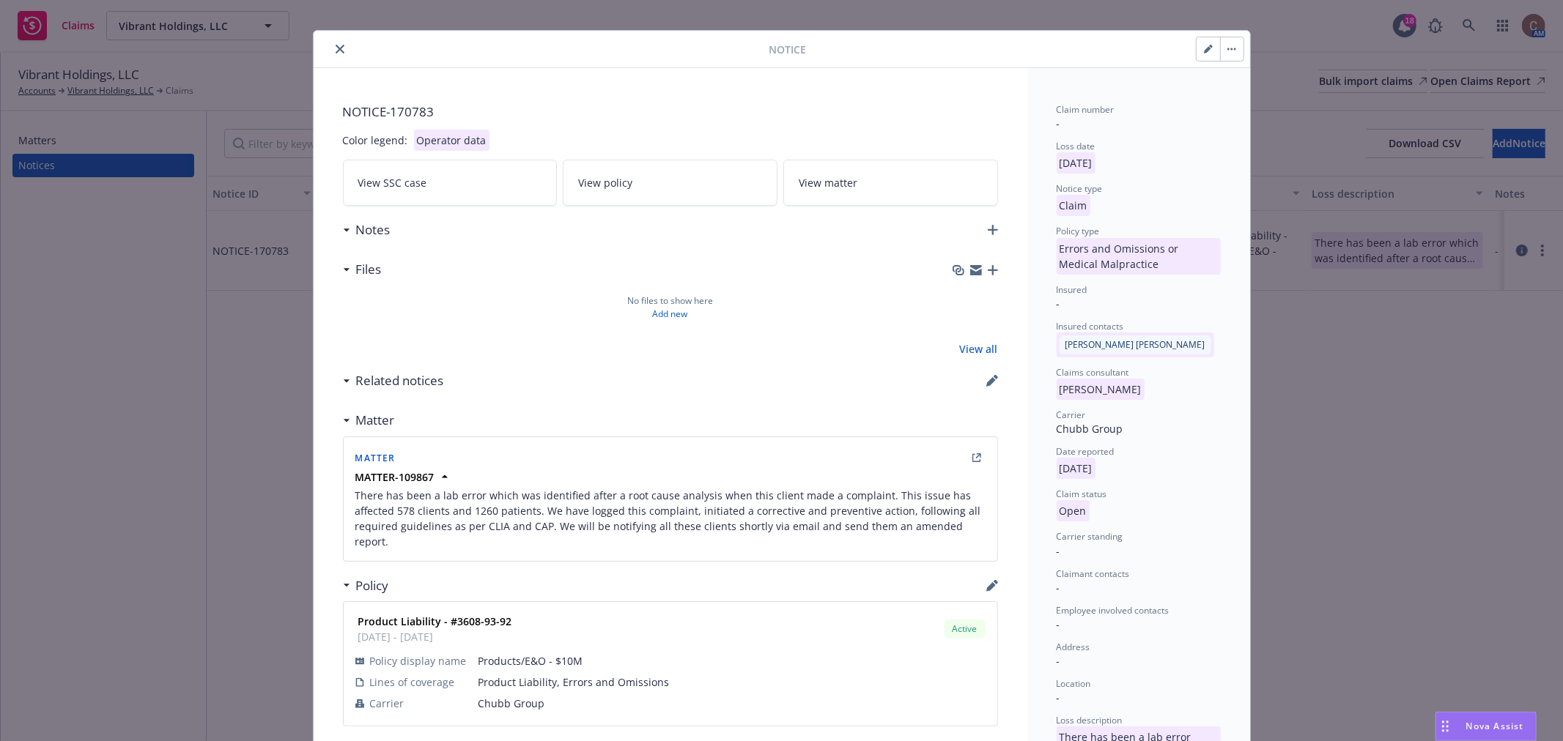
scroll to position [16, 0]
click at [331, 46] on button "close" at bounding box center [340, 50] width 18 height 18
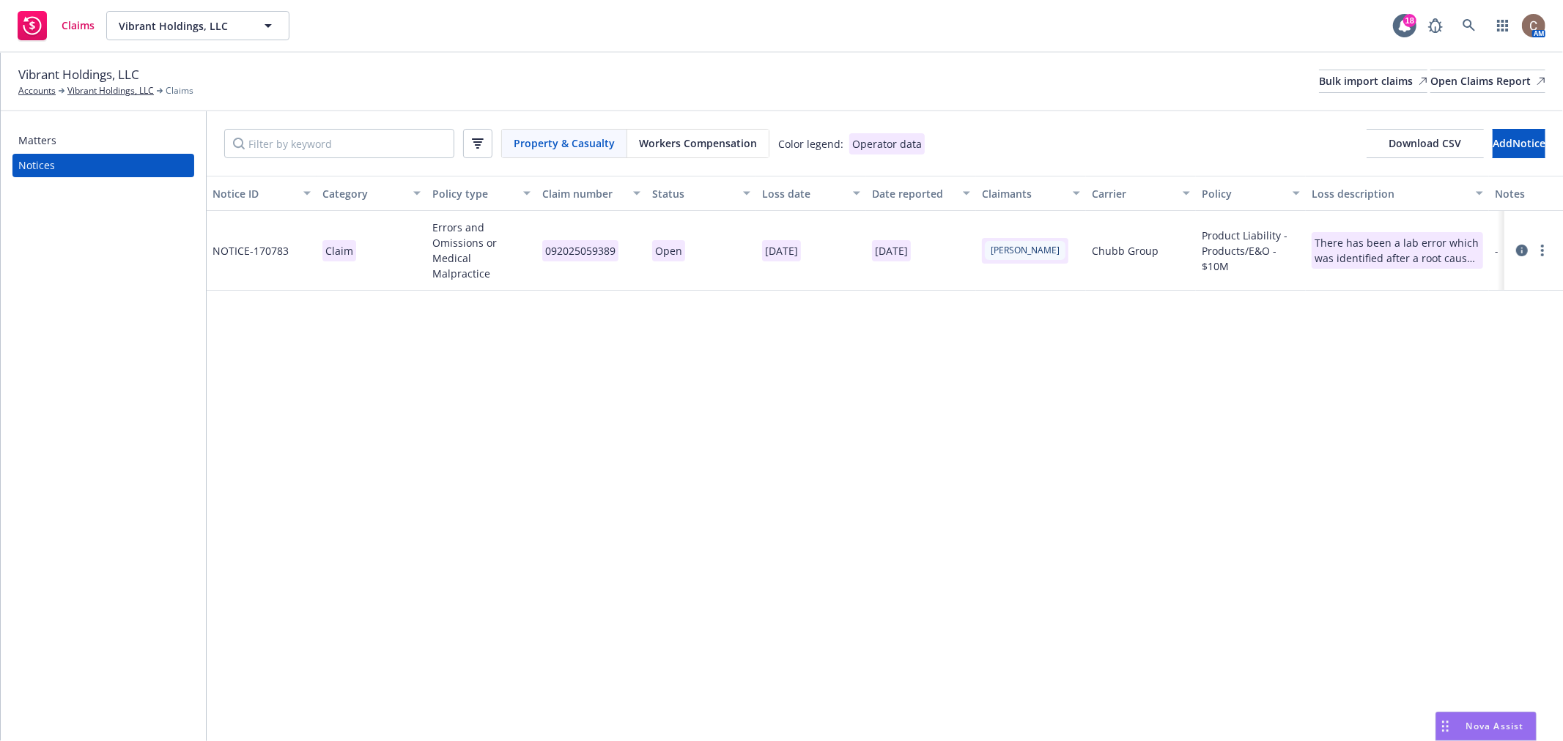
click at [714, 151] on div "Workers Compensation" at bounding box center [697, 144] width 141 height 28
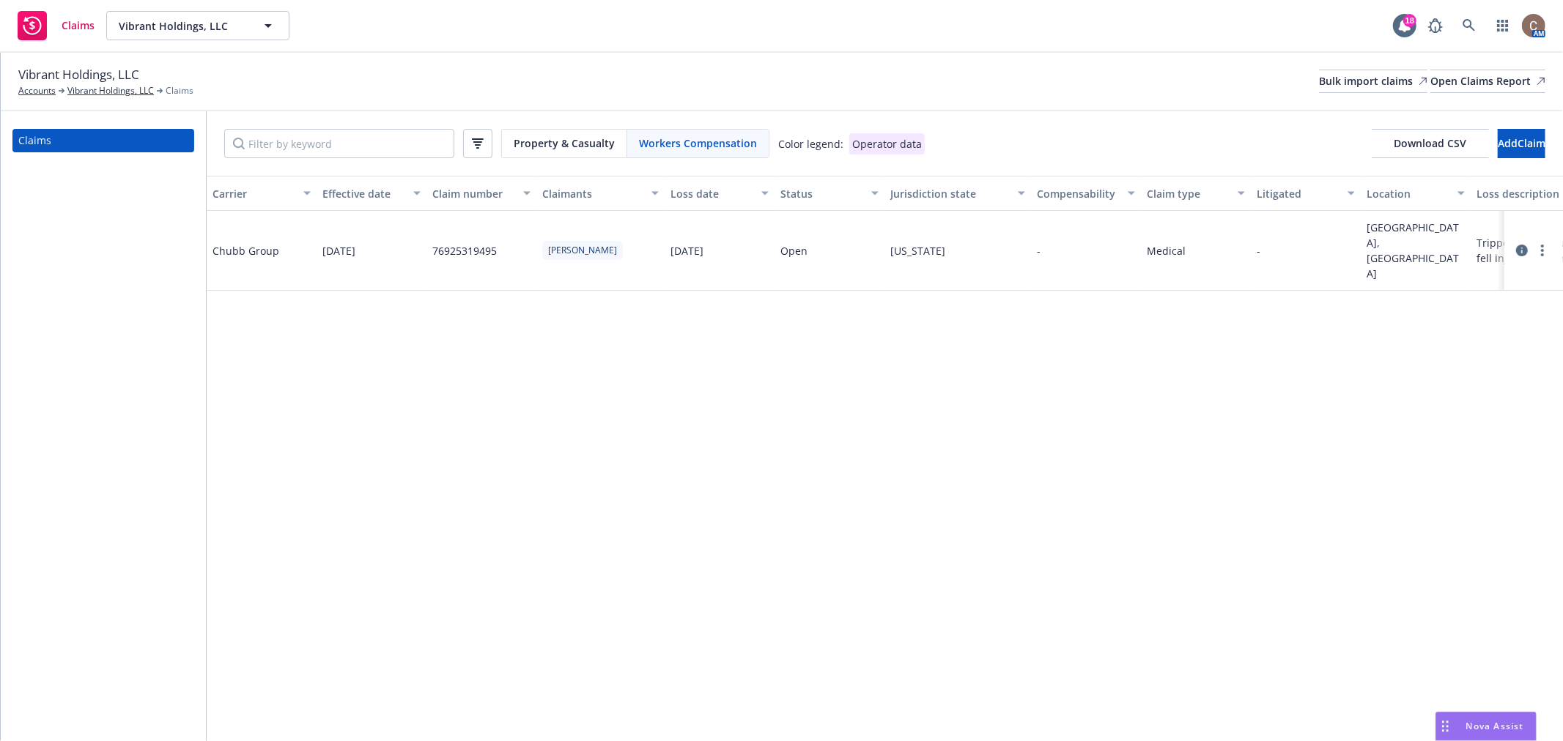
click at [1518, 245] on icon at bounding box center [1522, 251] width 12 height 12
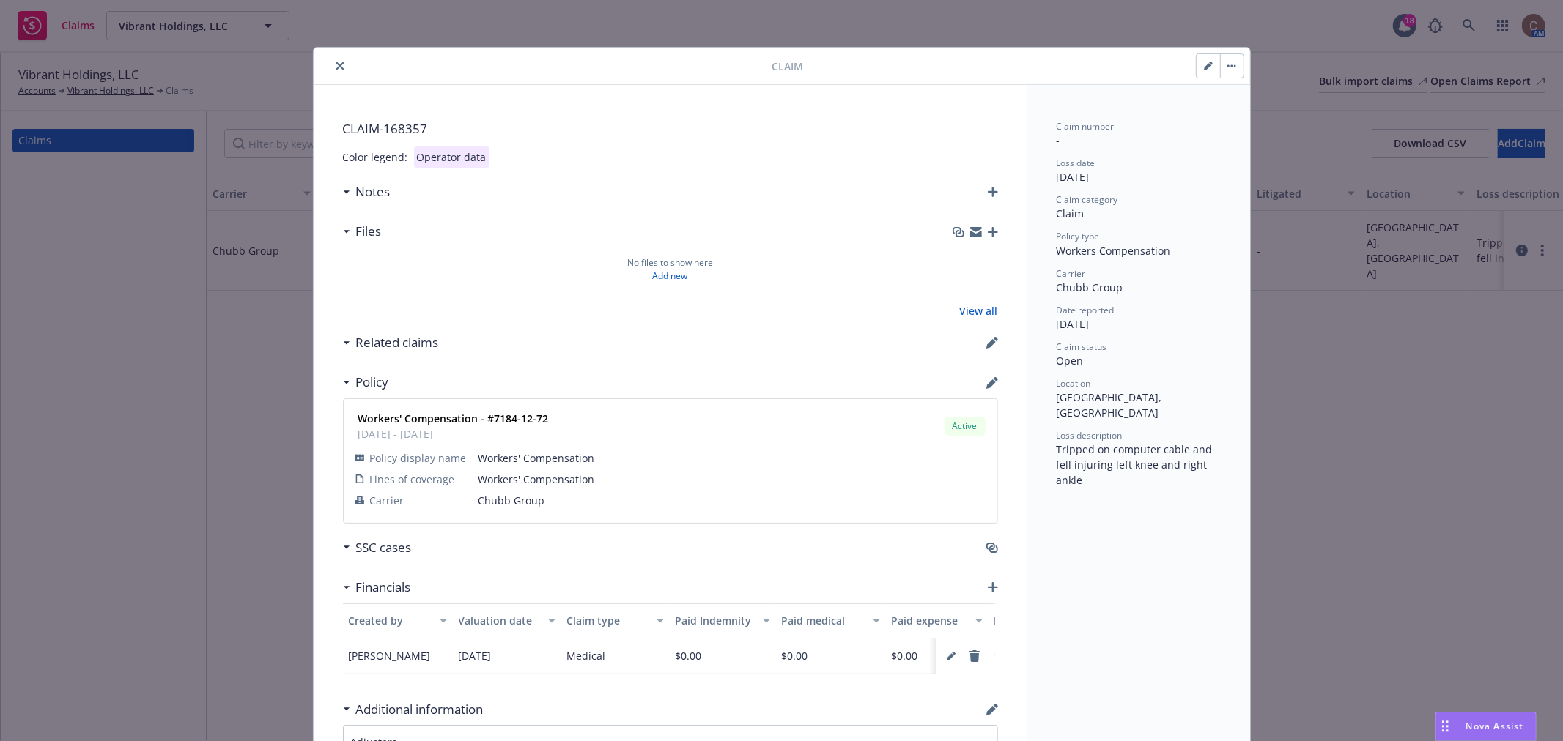
click at [332, 70] on button "close" at bounding box center [340, 66] width 18 height 18
